Goal: Check status: Check status

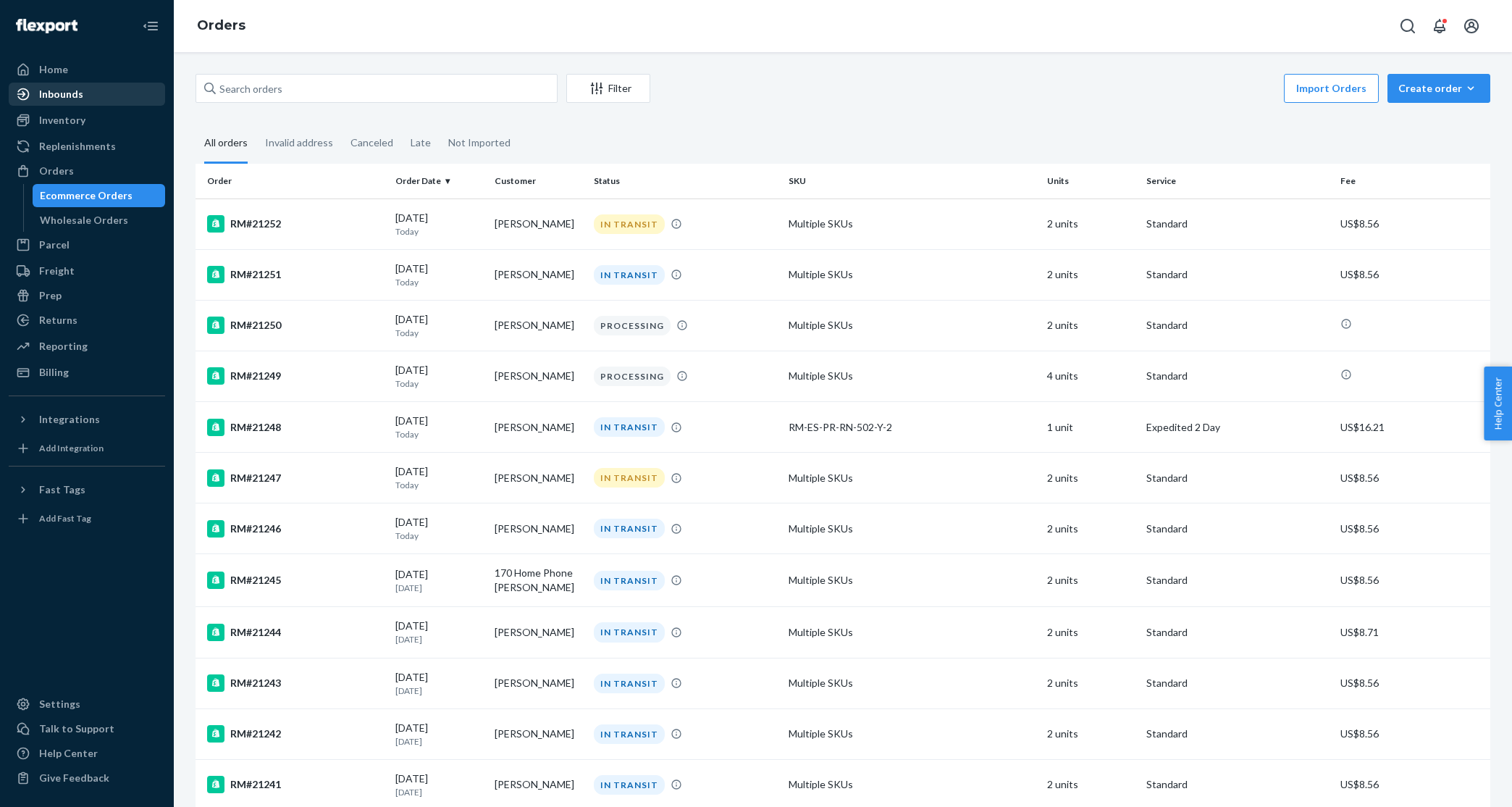
click at [103, 91] on div "Inbounds" at bounding box center [86, 94] width 154 height 21
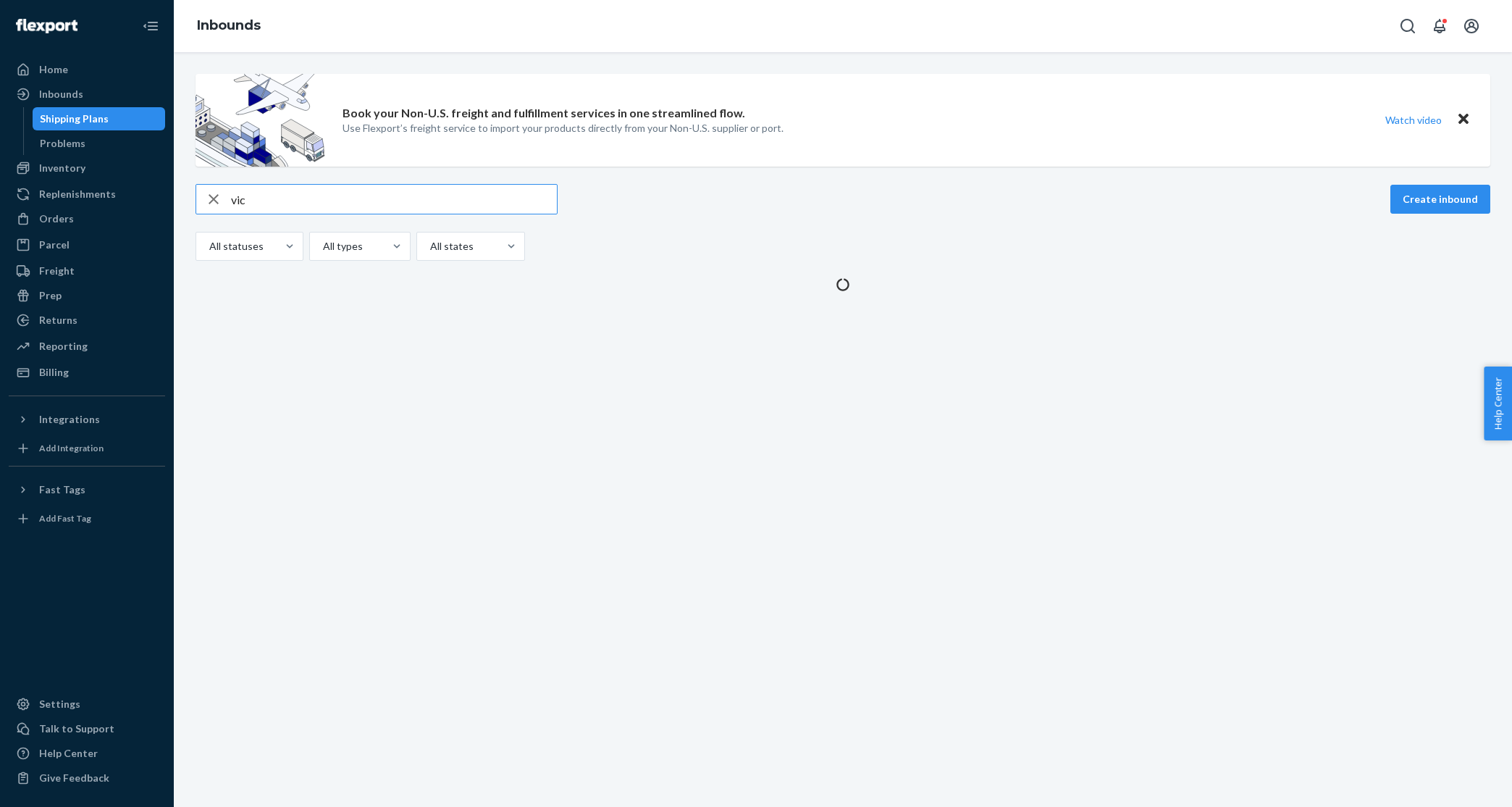
type input "[PERSON_NAME]"
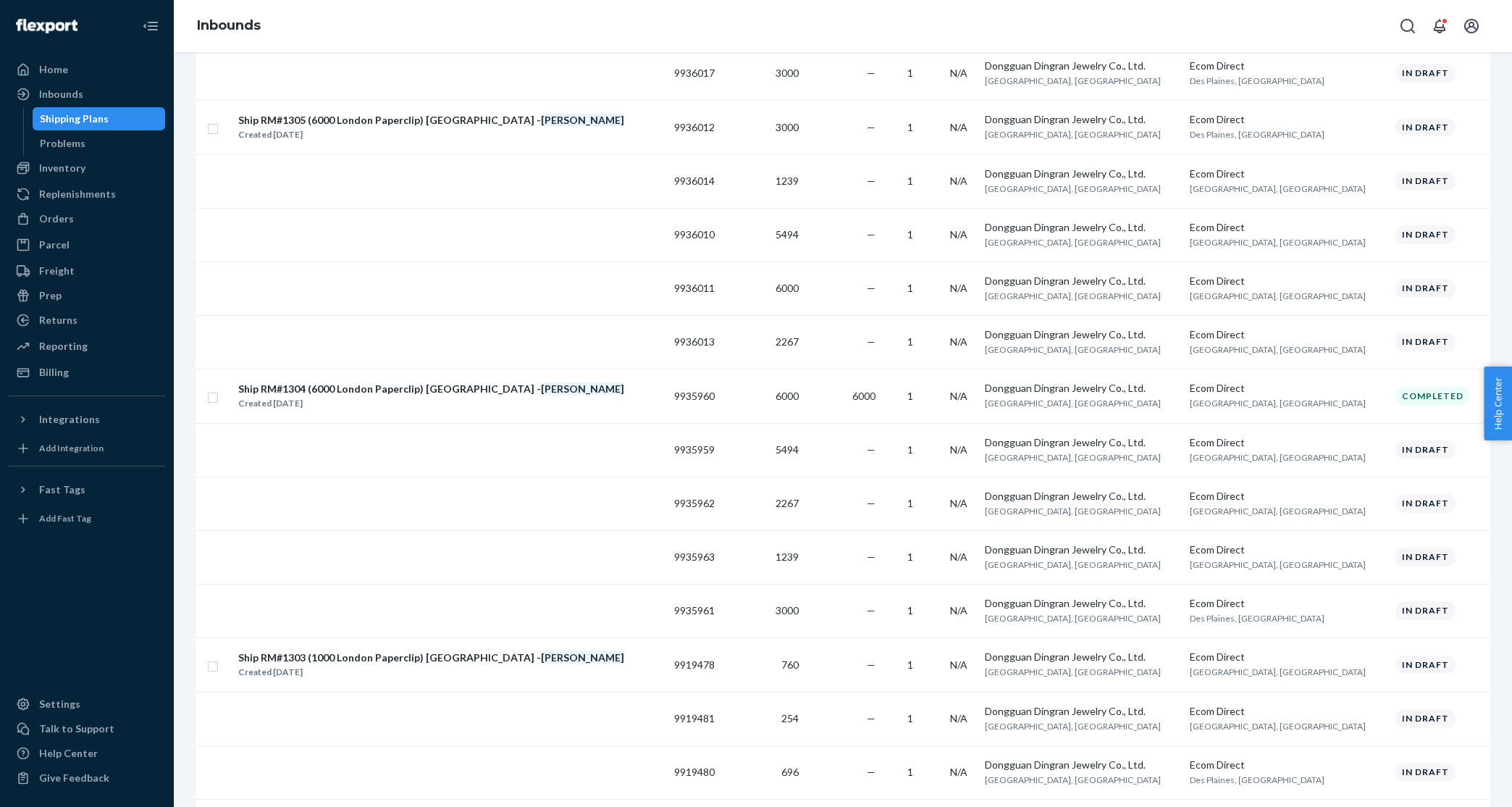
scroll to position [1083, 0]
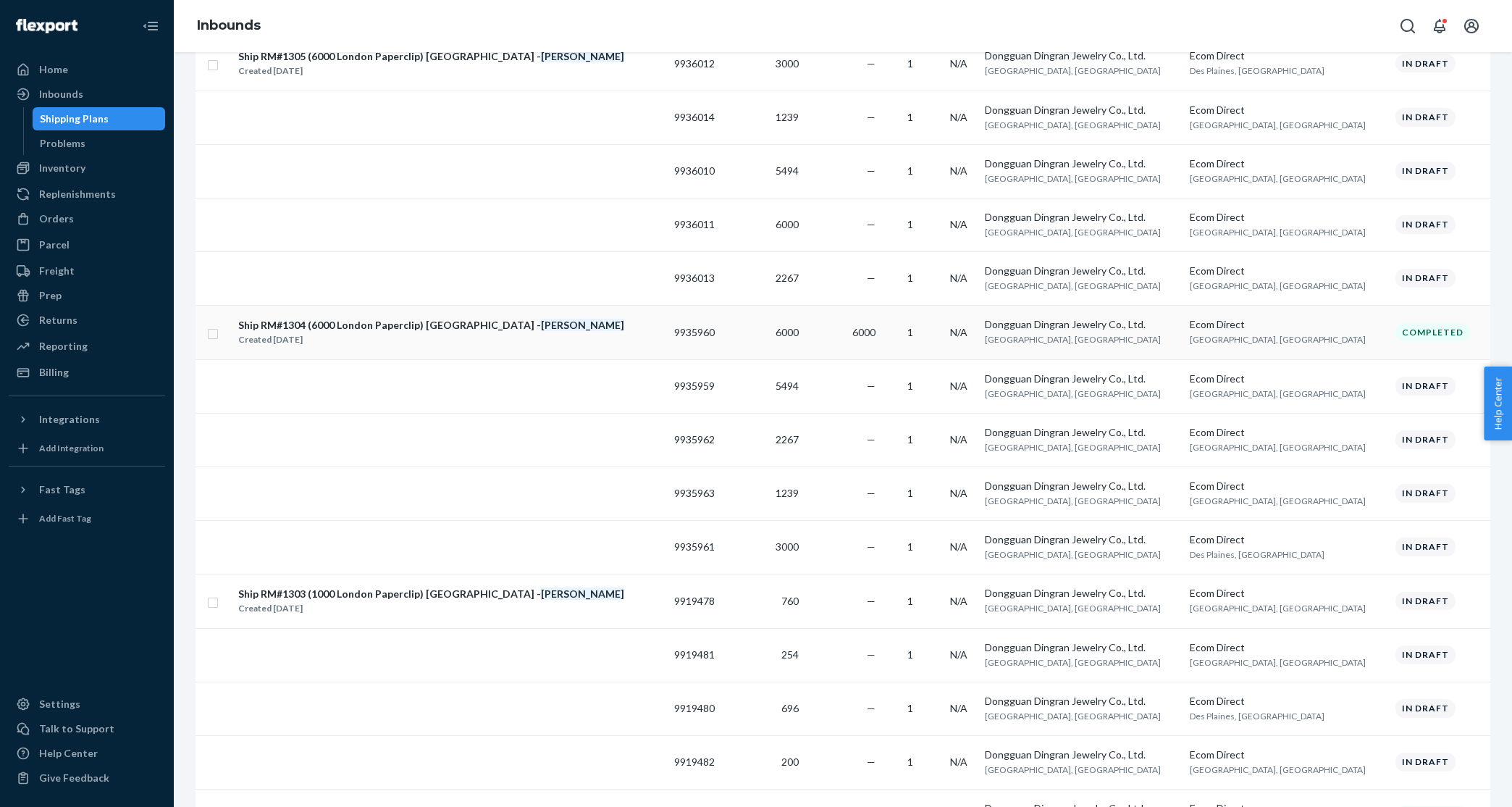
type input "[PERSON_NAME]"
click at [494, 318] on div "Ship RM#1304 (6000 London Paperclip) [GEOGRAPHIC_DATA][PERSON_NAME]" at bounding box center [431, 325] width 386 height 15
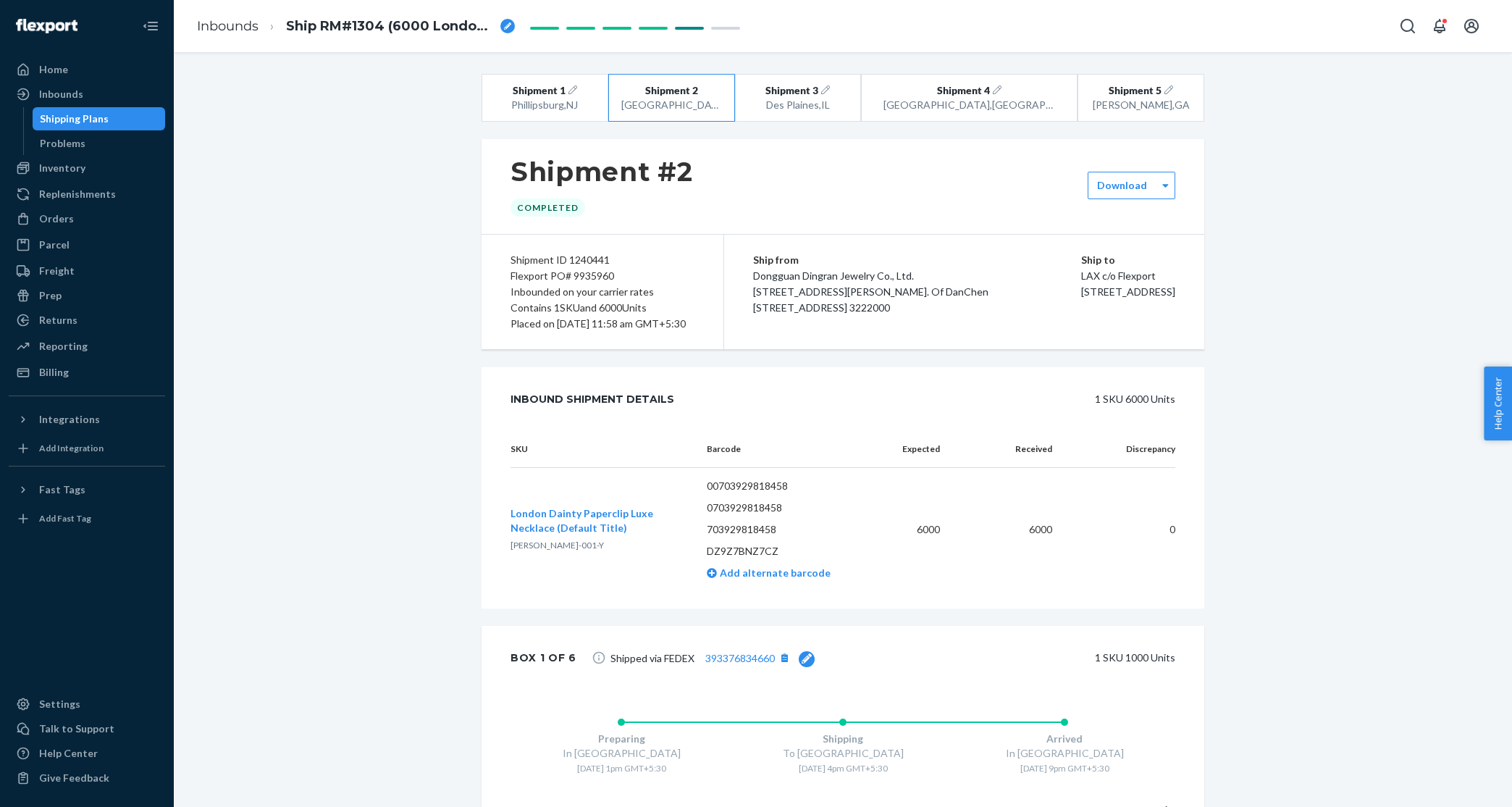
click at [550, 534] on span "London Dainty Paperclip Luxe Necklace (Default Title)" at bounding box center [582, 520] width 143 height 27
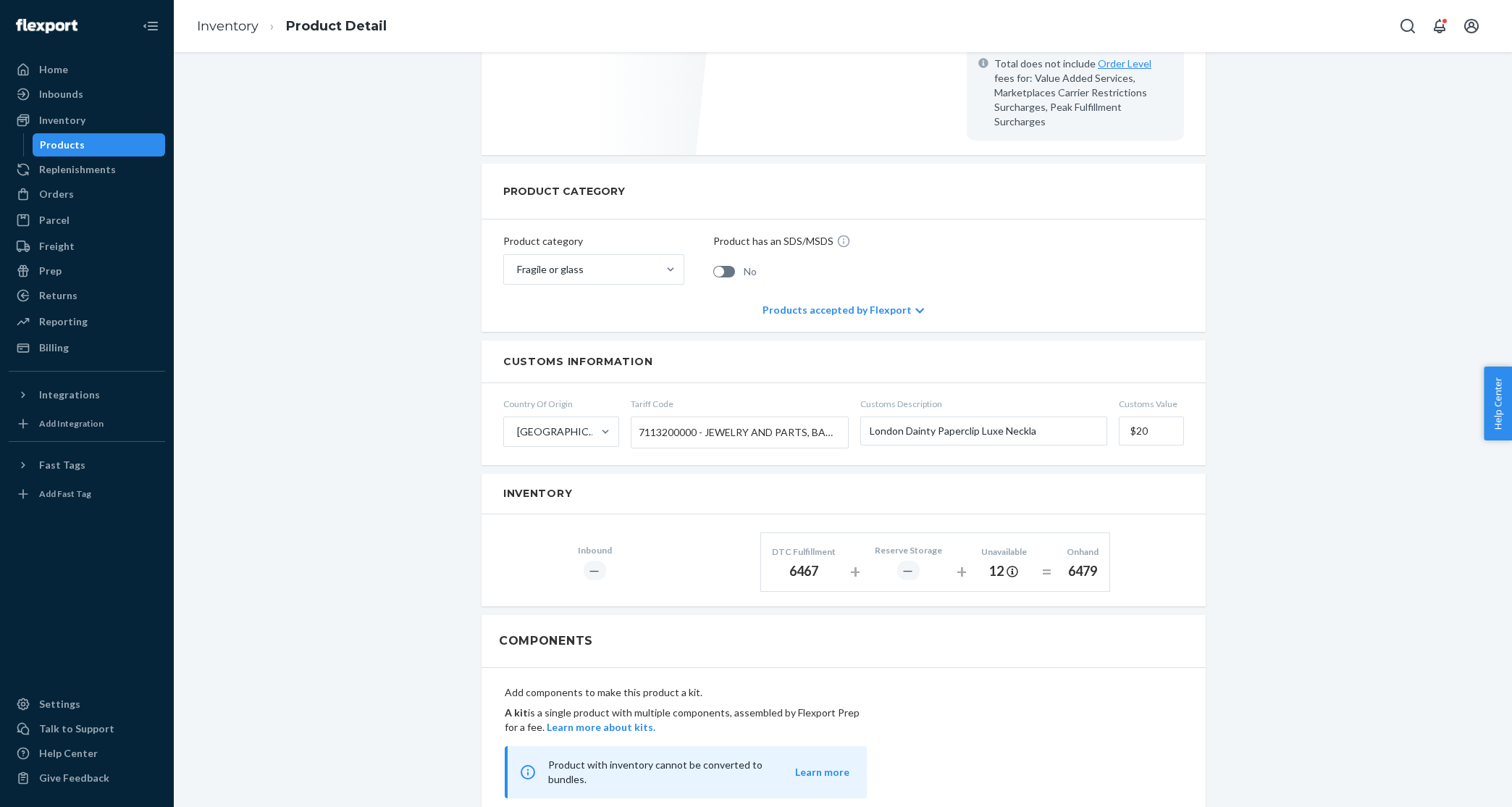
scroll to position [682, 0]
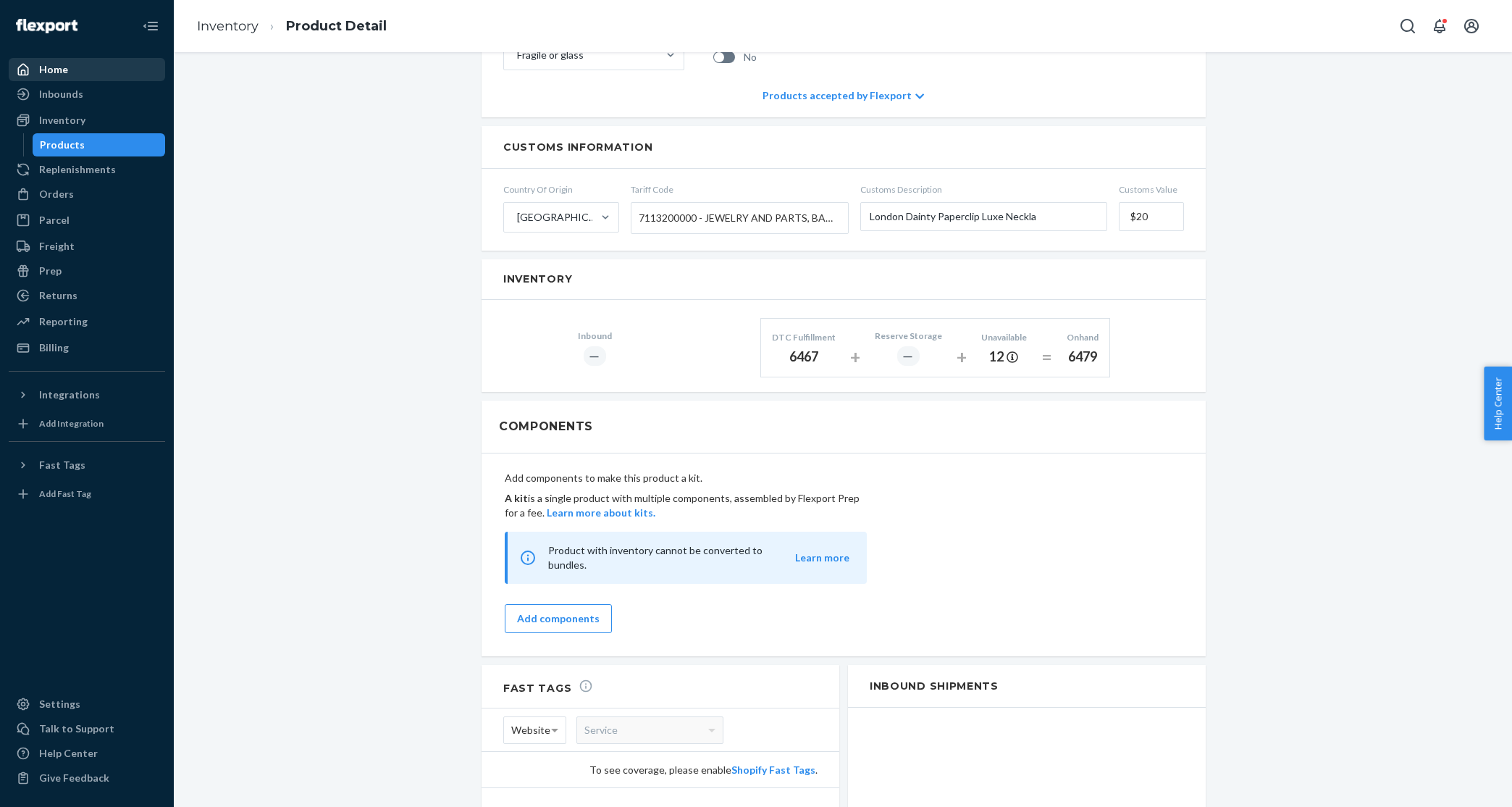
click at [71, 67] on div "Home" at bounding box center [86, 69] width 154 height 21
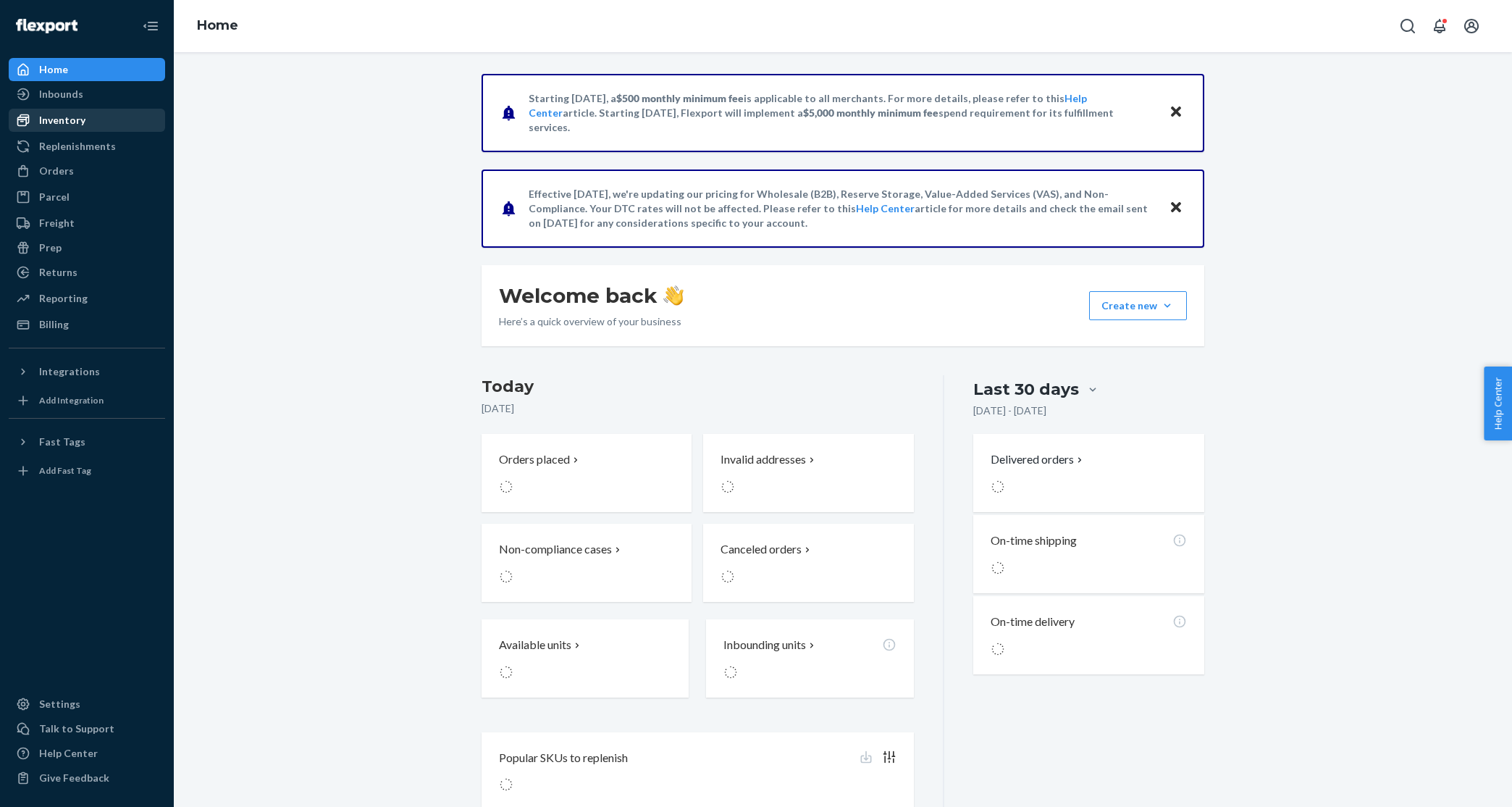
click at [65, 117] on div "Inventory" at bounding box center [62, 121] width 46 height 15
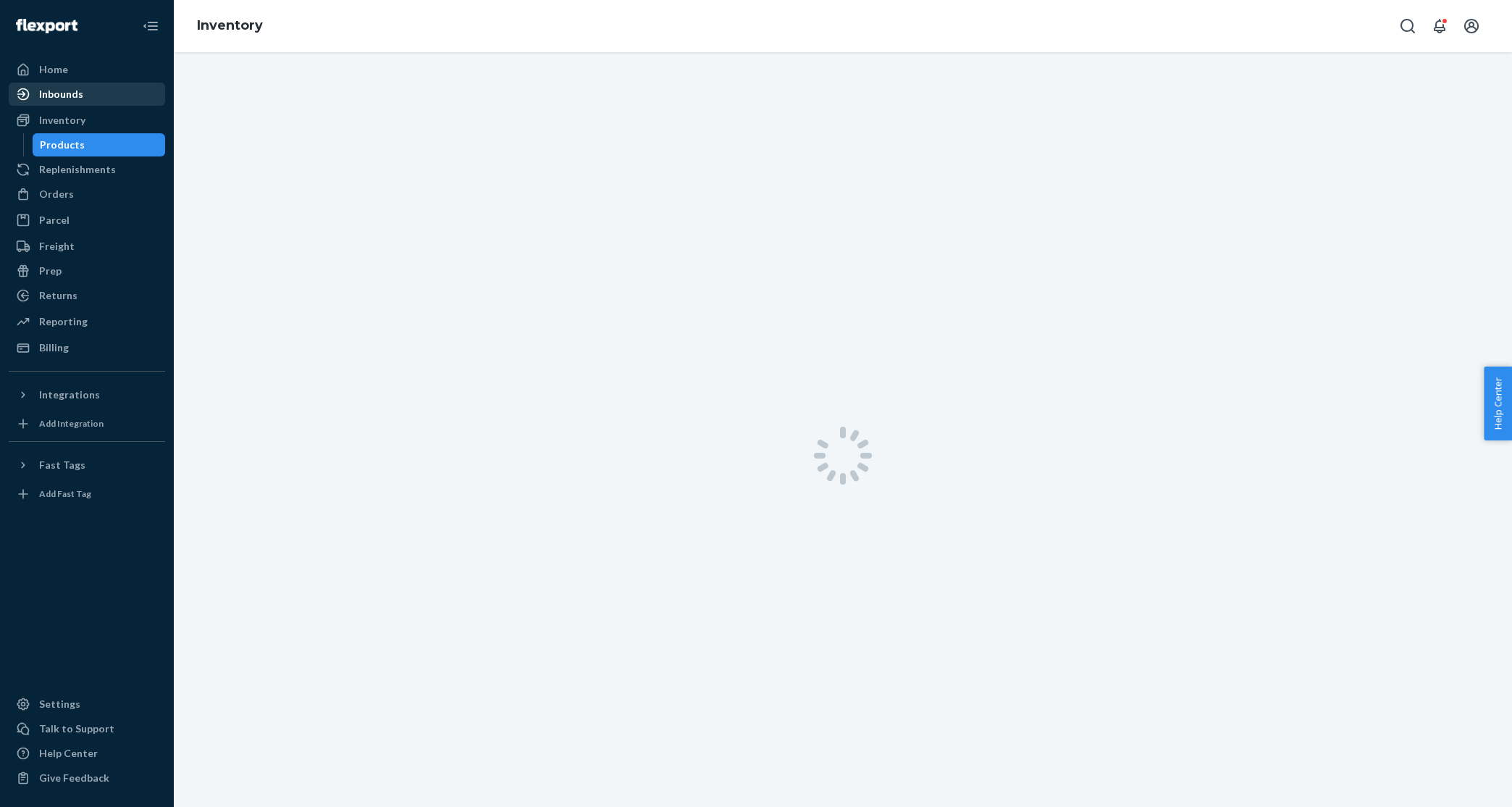
click at [53, 97] on div "Inbounds" at bounding box center [62, 95] width 44 height 15
